Goal: Task Accomplishment & Management: Complete application form

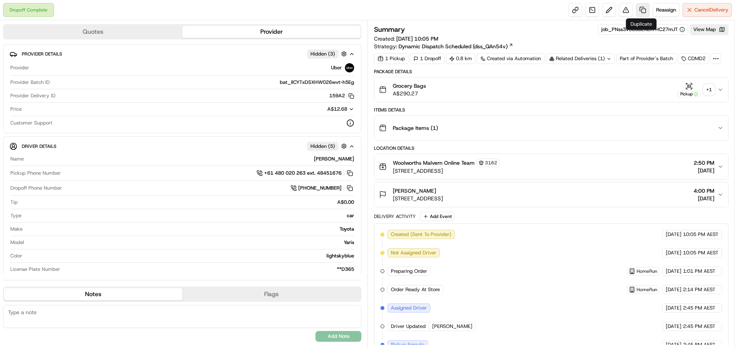
click at [640, 10] on link at bounding box center [643, 10] width 14 height 14
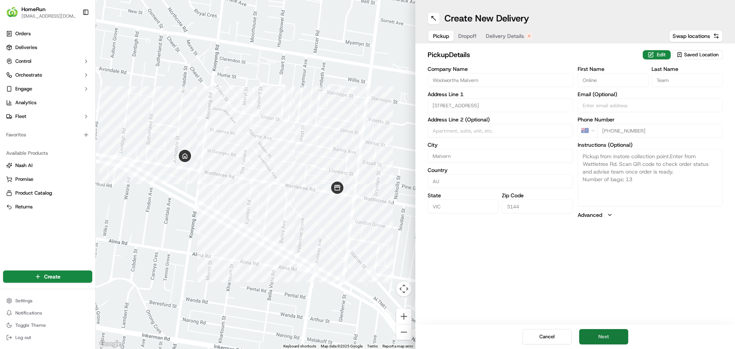
click at [614, 335] on button "Next" at bounding box center [603, 336] width 49 height 15
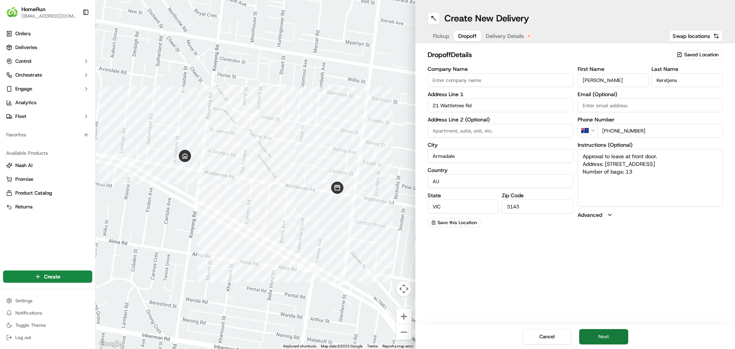
click at [615, 334] on button "Next" at bounding box center [603, 336] width 49 height 15
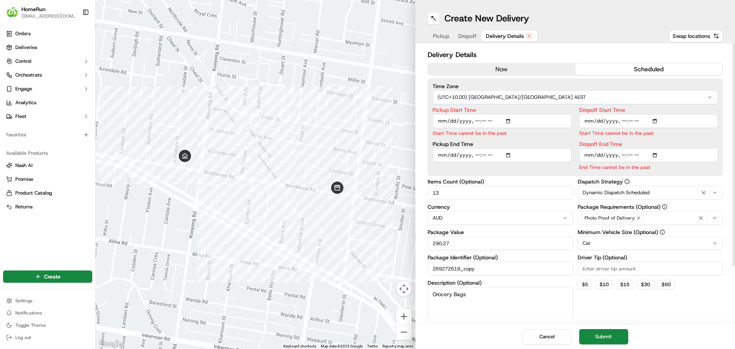
click at [510, 67] on button "now" at bounding box center [501, 69] width 147 height 11
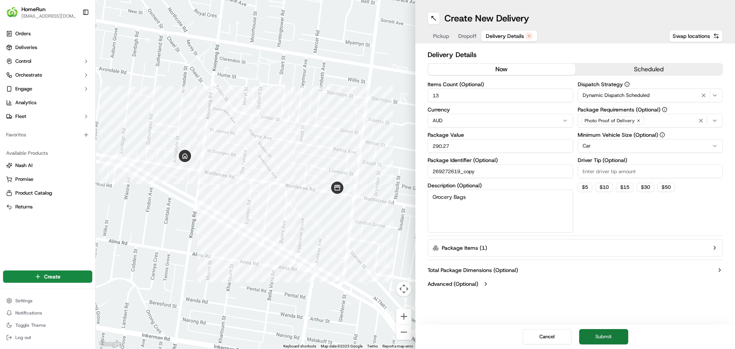
click at [610, 338] on button "Submit" at bounding box center [603, 336] width 49 height 15
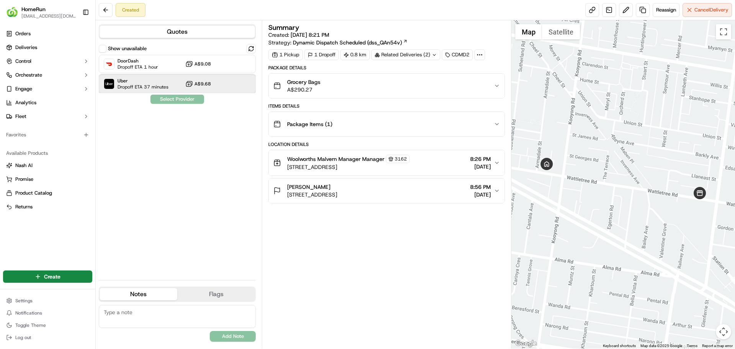
click at [131, 89] on span "Dropoff ETA 37 minutes" at bounding box center [143, 87] width 51 height 6
click at [182, 101] on button "Assign Provider" at bounding box center [177, 99] width 54 height 9
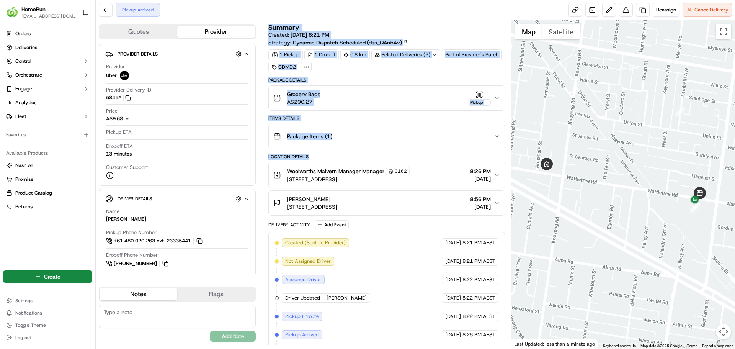
drag, startPoint x: 335, startPoint y: 157, endPoint x: 265, endPoint y: 155, distance: 70.5
click at [265, 155] on div "Summary Created: [DATE] 8:21 PM Strategy: Dynamic Dispatch Scheduled (dss_QAn54…" at bounding box center [386, 184] width 249 height 328
click at [281, 156] on div "Location Details" at bounding box center [386, 157] width 236 height 6
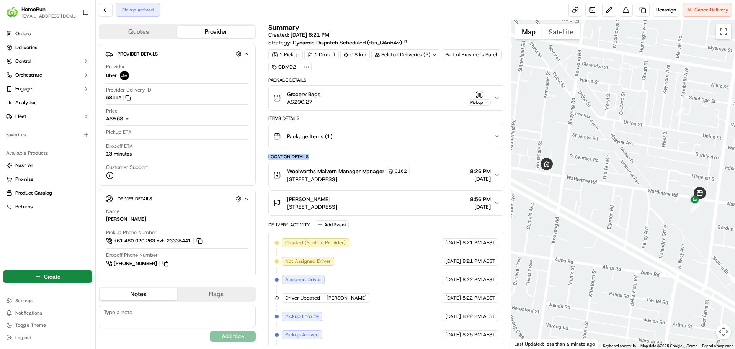
drag, startPoint x: 316, startPoint y: 157, endPoint x: 270, endPoint y: 156, distance: 46.7
click at [270, 156] on div "Location Details" at bounding box center [386, 157] width 236 height 6
click at [312, 157] on div "Location Details" at bounding box center [386, 157] width 236 height 6
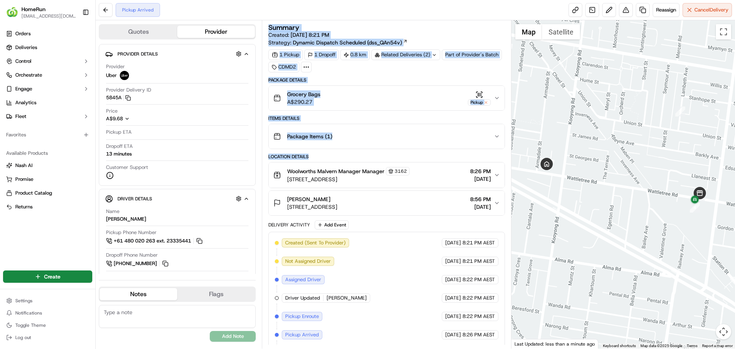
drag, startPoint x: 312, startPoint y: 156, endPoint x: 265, endPoint y: 155, distance: 47.1
click at [265, 155] on div "Summary Created: [DATE] 8:21 PM Strategy: Dynamic Dispatch Scheduled (dss_QAn54…" at bounding box center [386, 184] width 249 height 328
click at [295, 155] on div "Location Details" at bounding box center [386, 157] width 236 height 6
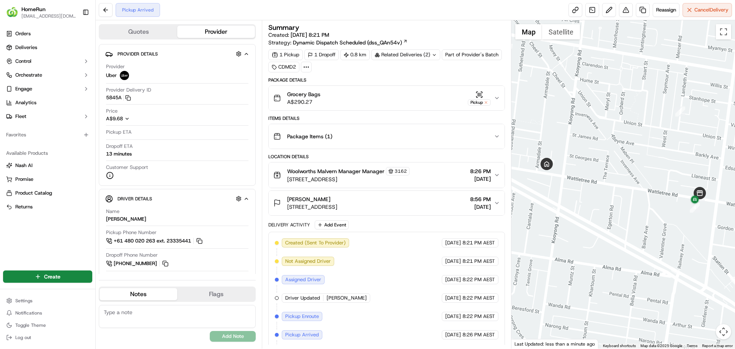
click at [307, 155] on div "Location Details" at bounding box center [386, 157] width 236 height 6
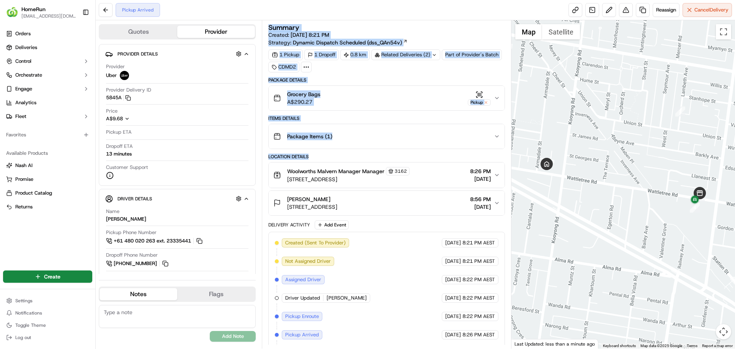
drag, startPoint x: 311, startPoint y: 155, endPoint x: 268, endPoint y: 155, distance: 42.9
click at [268, 155] on div "Summary Created: [DATE] 8:21 PM Strategy: Dynamic Dispatch Scheduled (dss_QAn54…" at bounding box center [386, 184] width 249 height 328
click at [294, 156] on div "Location Details" at bounding box center [386, 157] width 236 height 6
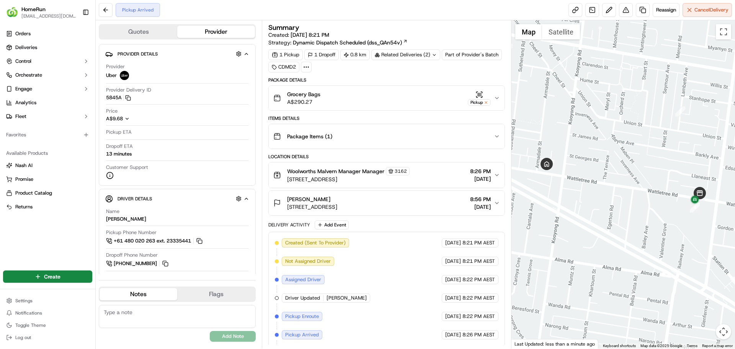
click at [298, 157] on div "Location Details" at bounding box center [386, 157] width 236 height 6
click at [276, 156] on div "Location Details" at bounding box center [386, 157] width 236 height 6
click at [300, 155] on div "Location Details" at bounding box center [386, 157] width 236 height 6
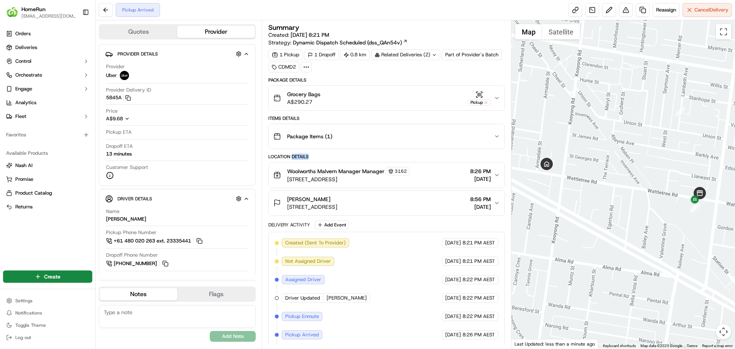
click at [300, 155] on div "Location Details" at bounding box center [386, 157] width 236 height 6
click at [271, 155] on div "Location Details" at bounding box center [386, 157] width 236 height 6
click at [659, 180] on div at bounding box center [624, 184] width 224 height 328
click at [376, 152] on div "Package Details Grocery Bags A$290.27 Pickup Items Details Package Items ( 1 ) …" at bounding box center [386, 220] width 236 height 287
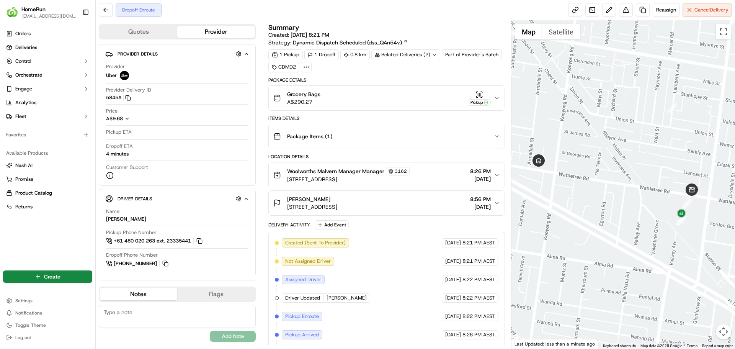
drag, startPoint x: 666, startPoint y: 209, endPoint x: 655, endPoint y: 204, distance: 12.5
click at [655, 204] on div at bounding box center [624, 184] width 224 height 328
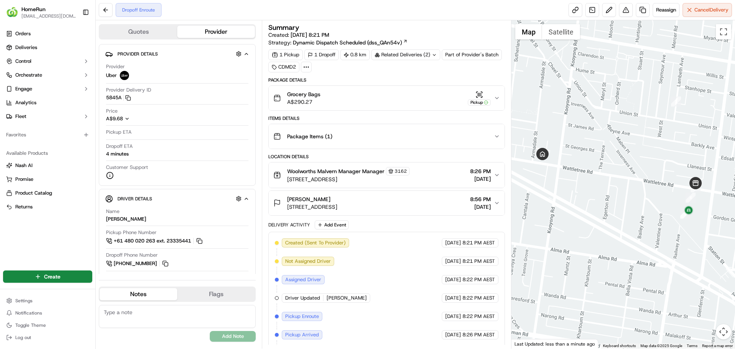
drag, startPoint x: 660, startPoint y: 199, endPoint x: 669, endPoint y: 193, distance: 11.2
click at [669, 193] on div at bounding box center [624, 184] width 224 height 328
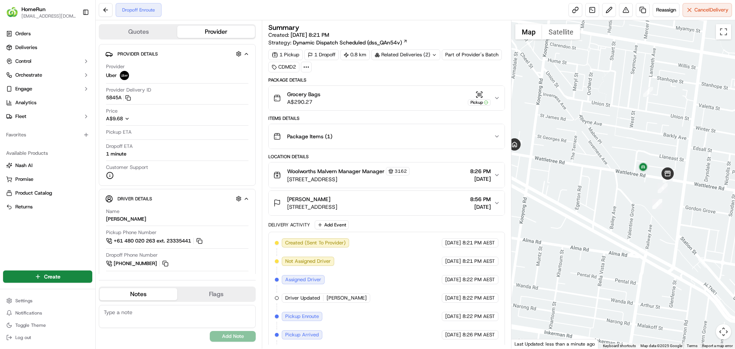
drag, startPoint x: 649, startPoint y: 201, endPoint x: 627, endPoint y: 194, distance: 23.6
click at [627, 194] on div at bounding box center [624, 184] width 224 height 328
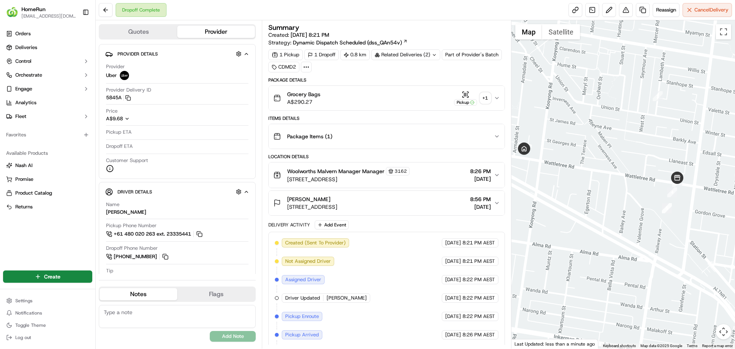
drag, startPoint x: 586, startPoint y: 167, endPoint x: 604, endPoint y: 174, distance: 19.1
click at [604, 174] on div at bounding box center [624, 184] width 224 height 328
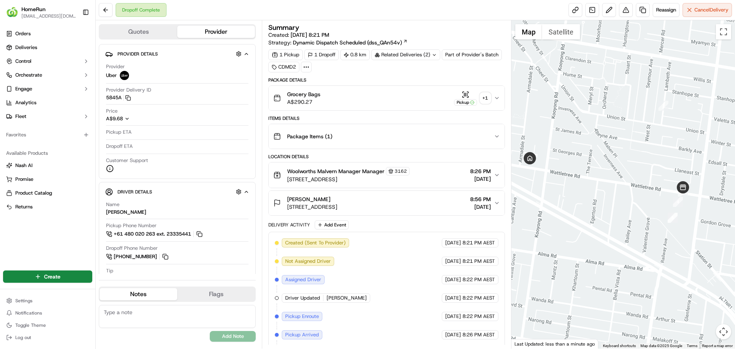
drag, startPoint x: 618, startPoint y: 170, endPoint x: 625, endPoint y: 172, distance: 7.6
click at [625, 172] on div at bounding box center [624, 184] width 224 height 328
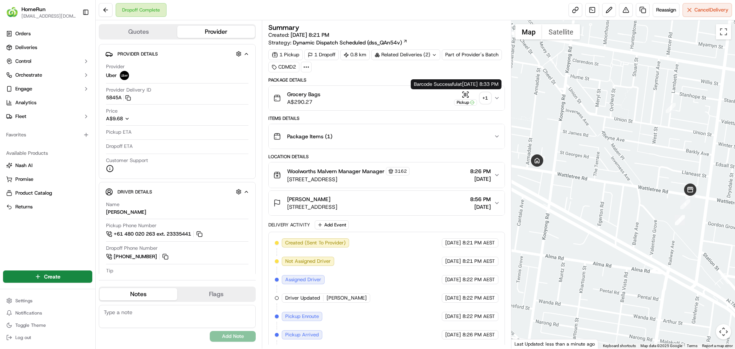
click at [482, 98] on div "+ 1" at bounding box center [485, 98] width 11 height 11
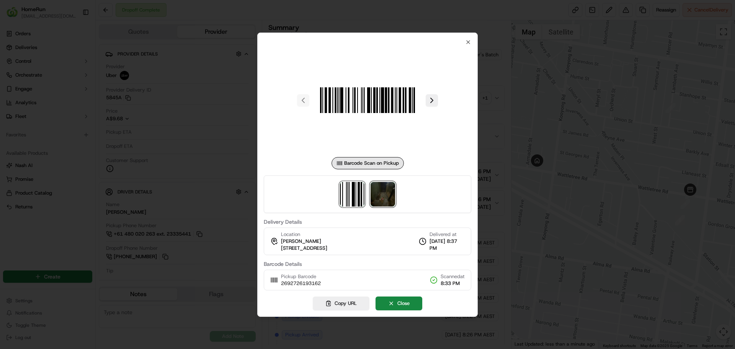
click at [386, 192] on img at bounding box center [383, 194] width 25 height 25
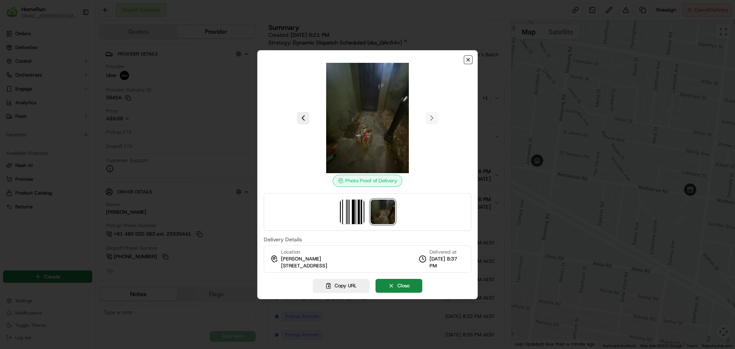
click at [467, 58] on icon "button" at bounding box center [468, 59] width 3 height 3
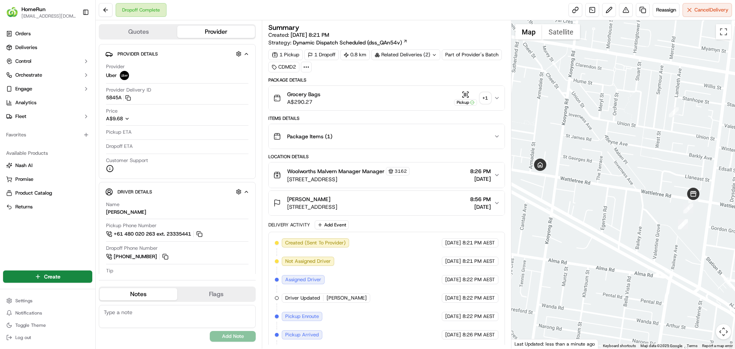
drag, startPoint x: 651, startPoint y: 198, endPoint x: 655, endPoint y: 202, distance: 6.0
click at [655, 202] on div at bounding box center [624, 184] width 224 height 328
drag, startPoint x: 572, startPoint y: 198, endPoint x: 580, endPoint y: 207, distance: 12.3
click at [580, 207] on div at bounding box center [624, 184] width 224 height 328
